Goal: Download file/media

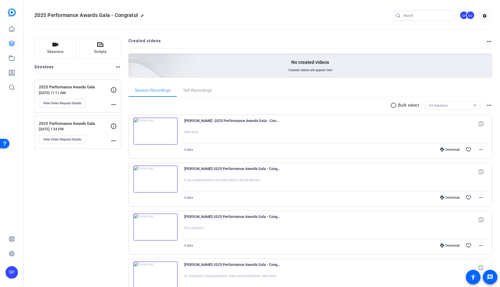
scroll to position [23, 0]
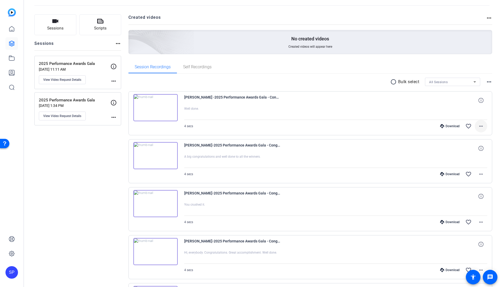
click at [480, 124] on mat-icon "more_horiz" at bounding box center [481, 126] width 6 height 6
click at [421, 109] on div at bounding box center [250, 143] width 500 height 287
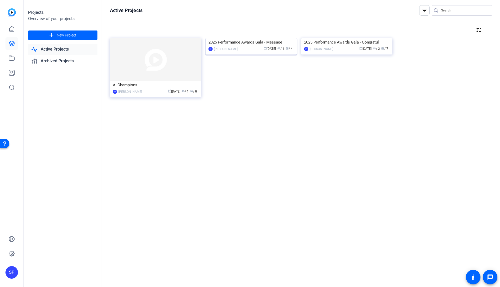
click at [248, 38] on img at bounding box center [250, 38] width 91 height 0
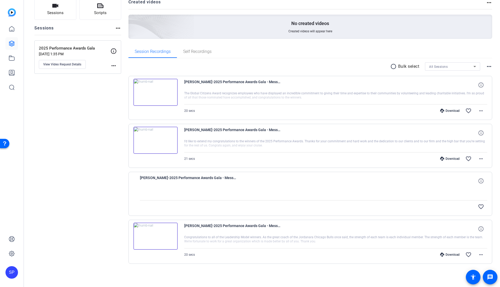
scroll to position [37, 0]
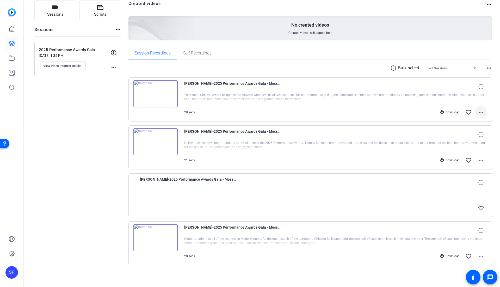
click at [479, 111] on mat-icon "more_horiz" at bounding box center [481, 112] width 6 height 6
click at [473, 136] on span "Download MP4" at bounding box center [464, 136] width 31 height 6
click at [477, 163] on span at bounding box center [480, 160] width 12 height 12
click at [468, 183] on span "Download MP4" at bounding box center [464, 184] width 31 height 6
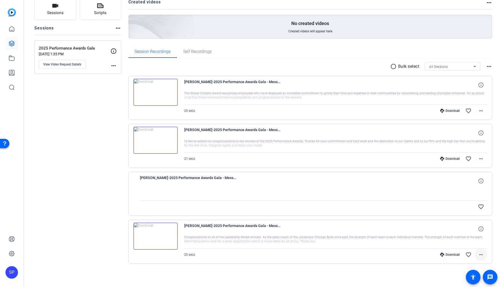
click at [478, 253] on mat-icon "more_horiz" at bounding box center [481, 254] width 6 height 6
click at [472, 205] on span "Download MP4" at bounding box center [464, 205] width 31 height 6
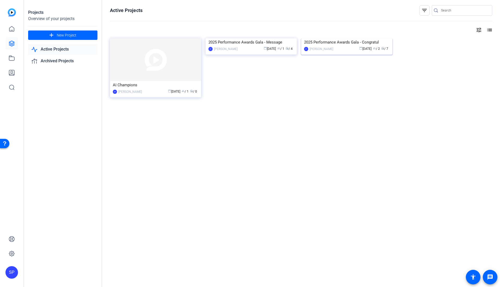
click at [345, 38] on img at bounding box center [346, 38] width 91 height 0
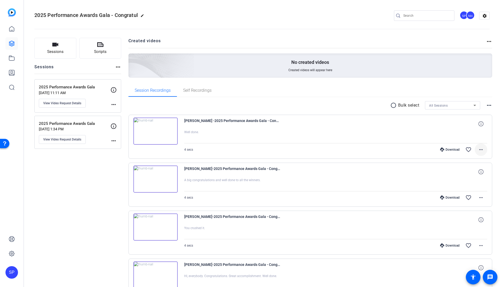
click at [480, 147] on mat-icon "more_horiz" at bounding box center [481, 149] width 6 height 6
click at [469, 173] on span "Download MP4" at bounding box center [464, 173] width 31 height 6
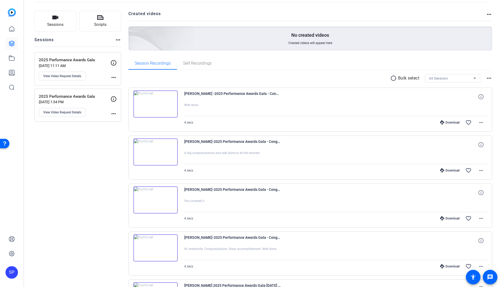
scroll to position [29, 0]
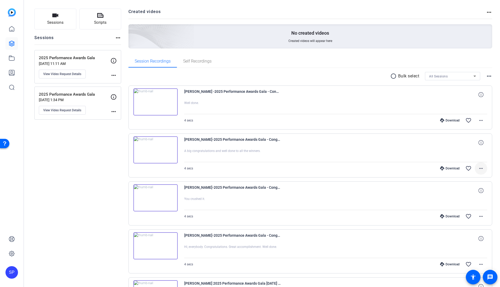
click at [479, 169] on mat-icon "more_horiz" at bounding box center [481, 168] width 6 height 6
click at [471, 192] on span "Download MP4" at bounding box center [464, 192] width 31 height 6
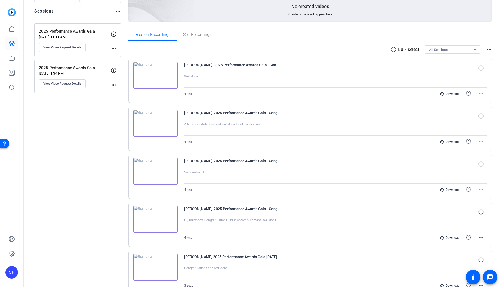
scroll to position [56, 0]
click at [478, 189] on mat-icon "more_horiz" at bounding box center [481, 189] width 6 height 6
click at [462, 212] on span "Download MP4" at bounding box center [464, 213] width 31 height 6
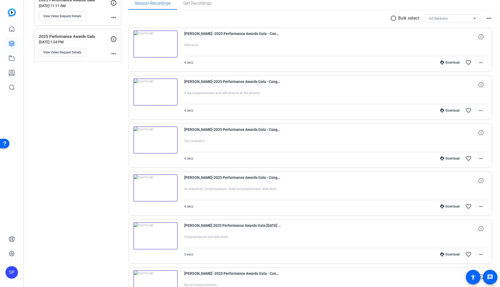
scroll to position [90, 0]
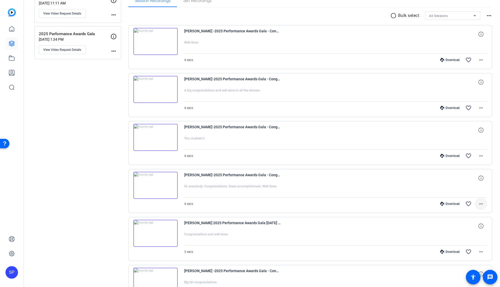
click at [479, 203] on mat-icon "more_horiz" at bounding box center [481, 203] width 6 height 6
click at [466, 229] on span "Download MP4" at bounding box center [464, 227] width 31 height 6
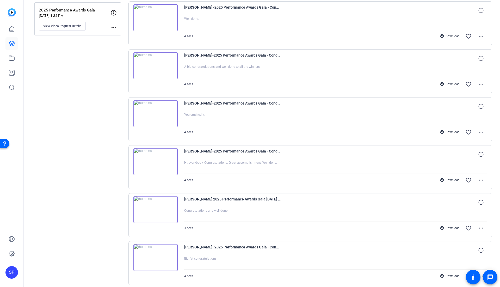
scroll to position [115, 0]
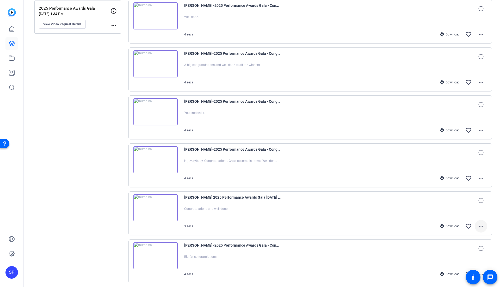
click at [480, 228] on mat-icon "more_horiz" at bounding box center [481, 226] width 6 height 6
click at [464, 177] on span "Download MP4" at bounding box center [464, 176] width 31 height 6
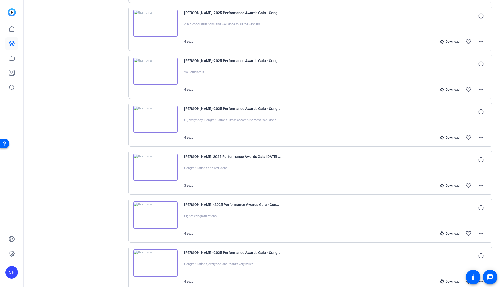
scroll to position [160, 0]
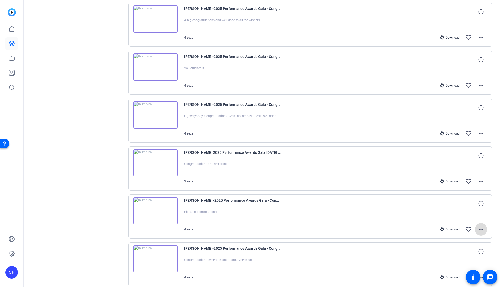
click at [480, 233] on span at bounding box center [480, 229] width 12 height 12
click at [467, 178] on span "Download MP4" at bounding box center [464, 179] width 31 height 6
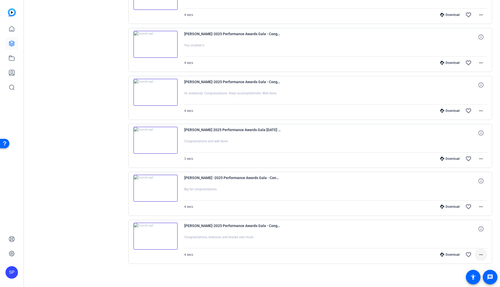
click at [478, 253] on mat-icon "more_horiz" at bounding box center [481, 254] width 6 height 6
click at [467, 202] on span "Download MP4" at bounding box center [464, 205] width 31 height 6
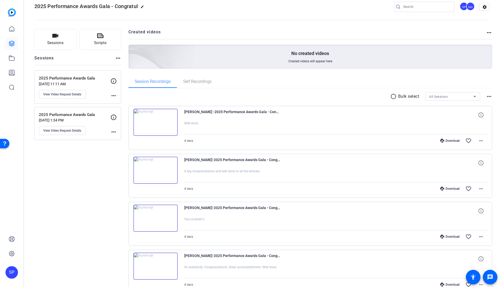
scroll to position [0, 0]
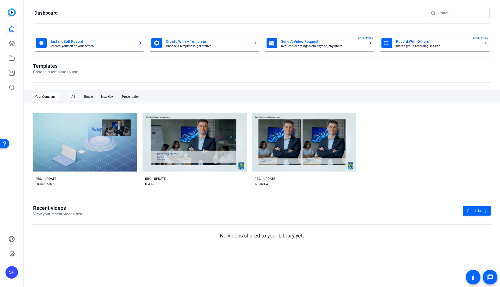
click at [12, 33] on link at bounding box center [11, 29] width 12 height 12
click at [12, 43] on icon at bounding box center [12, 43] width 6 height 6
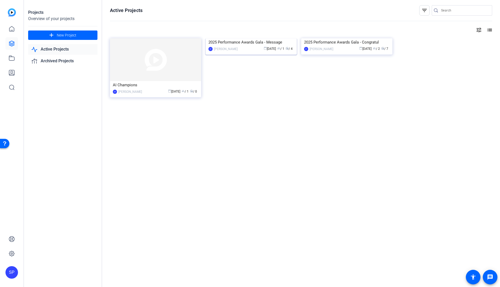
click at [250, 49] on div "calendar_today [DATE] group / 1 radio / 4" at bounding box center [267, 48] width 54 height 5
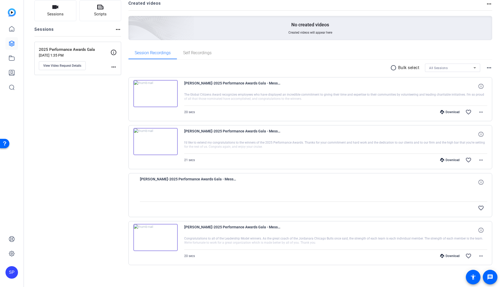
scroll to position [39, 0]
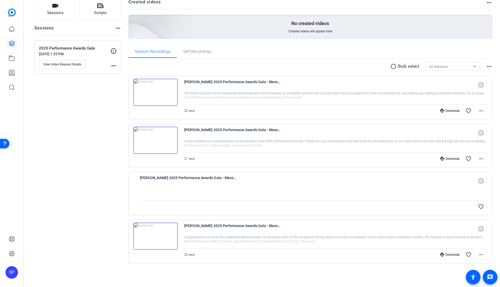
click at [219, 183] on span "[PERSON_NAME]-2025 Performance Awards Gala - Message-2025 Performance Awards Ga…" at bounding box center [188, 180] width 96 height 12
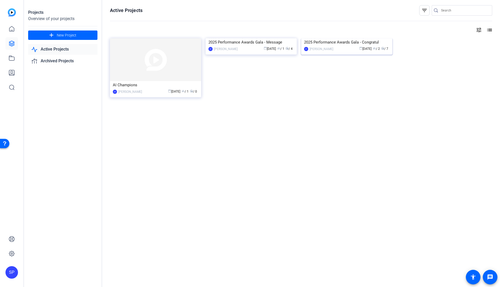
click at [344, 38] on img at bounding box center [346, 38] width 91 height 0
click at [161, 70] on img at bounding box center [155, 59] width 91 height 43
click at [359, 38] on img at bounding box center [346, 38] width 91 height 0
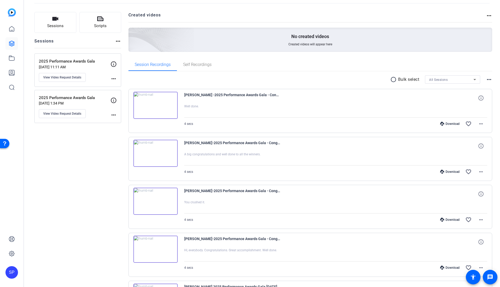
scroll to position [18, 0]
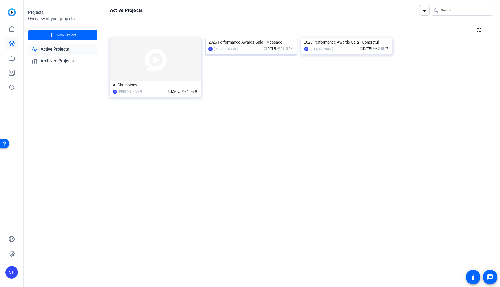
click at [230, 38] on img at bounding box center [250, 38] width 91 height 0
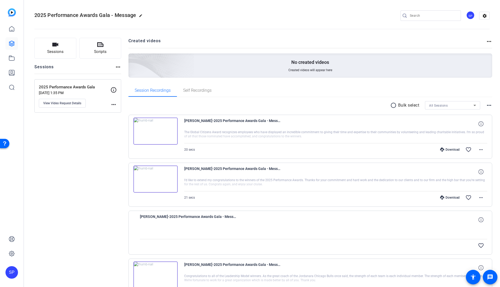
scroll to position [39, 0]
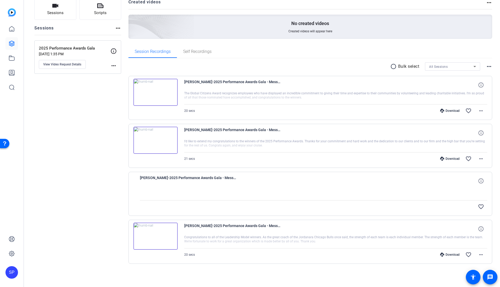
click at [214, 158] on div "21 secs Download favorite_border more_horiz" at bounding box center [335, 158] width 303 height 12
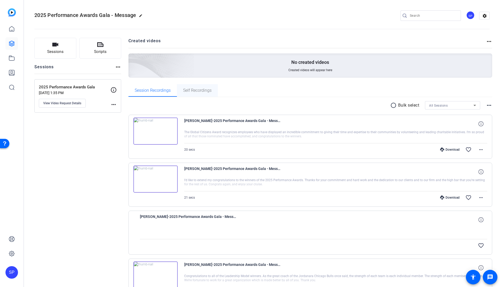
click at [203, 90] on span "Self Recordings" at bounding box center [197, 90] width 28 height 4
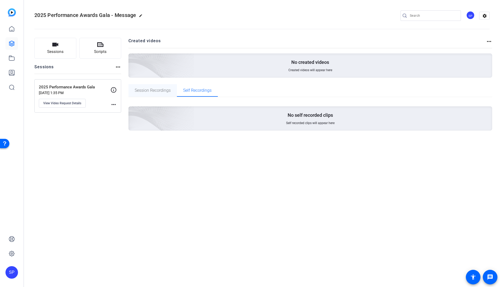
click at [164, 93] on span "Session Recordings" at bounding box center [153, 90] width 36 height 12
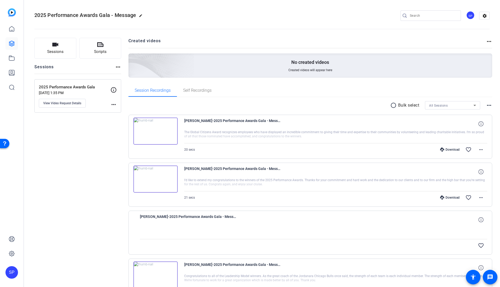
scroll to position [39, 0]
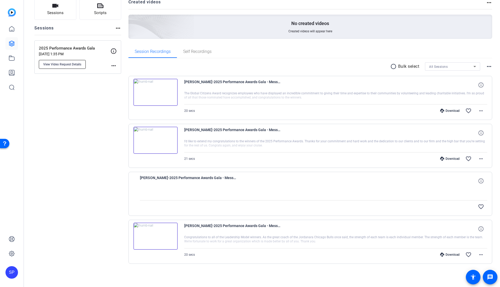
click at [64, 67] on button "View Video Request Details" at bounding box center [62, 64] width 47 height 9
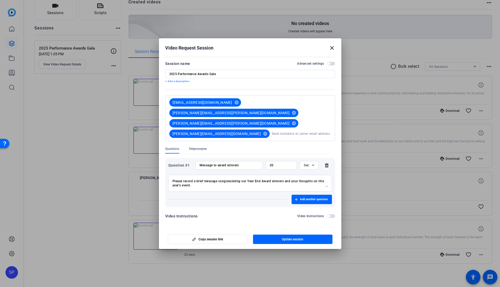
click at [116, 181] on div at bounding box center [250, 143] width 500 height 287
click at [199, 147] on span "Teleprompter" at bounding box center [198, 149] width 18 height 4
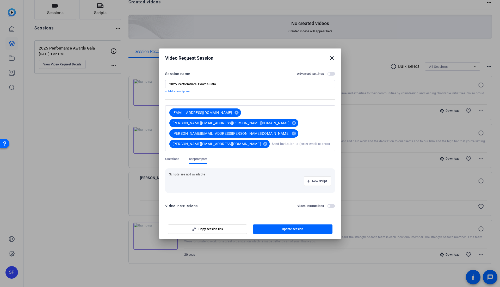
click at [171, 157] on span "Questions" at bounding box center [172, 159] width 14 height 4
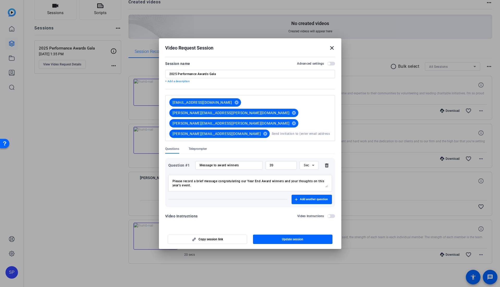
click at [333, 51] on mat-icon "close" at bounding box center [332, 48] width 6 height 6
